Goal: Task Accomplishment & Management: Use online tool/utility

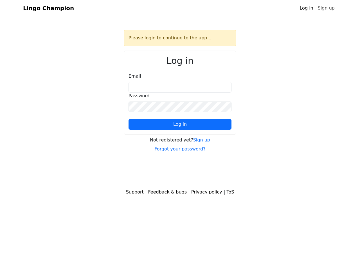
click at [180, 124] on span "Log in" at bounding box center [180, 124] width 14 height 5
